Goal: Navigation & Orientation: Find specific page/section

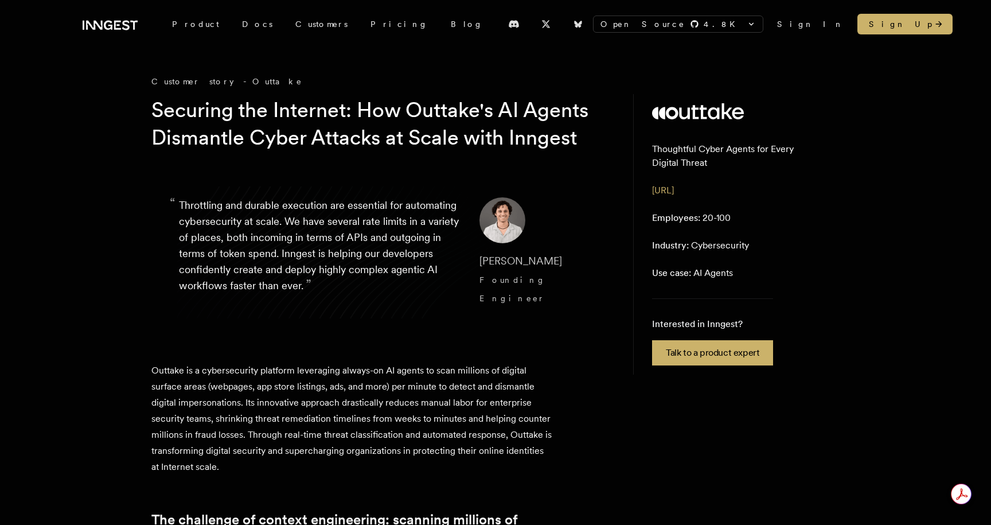
click at [114, 28] on icon at bounding box center [110, 25] width 55 height 14
